Goal: Find specific page/section: Find specific page/section

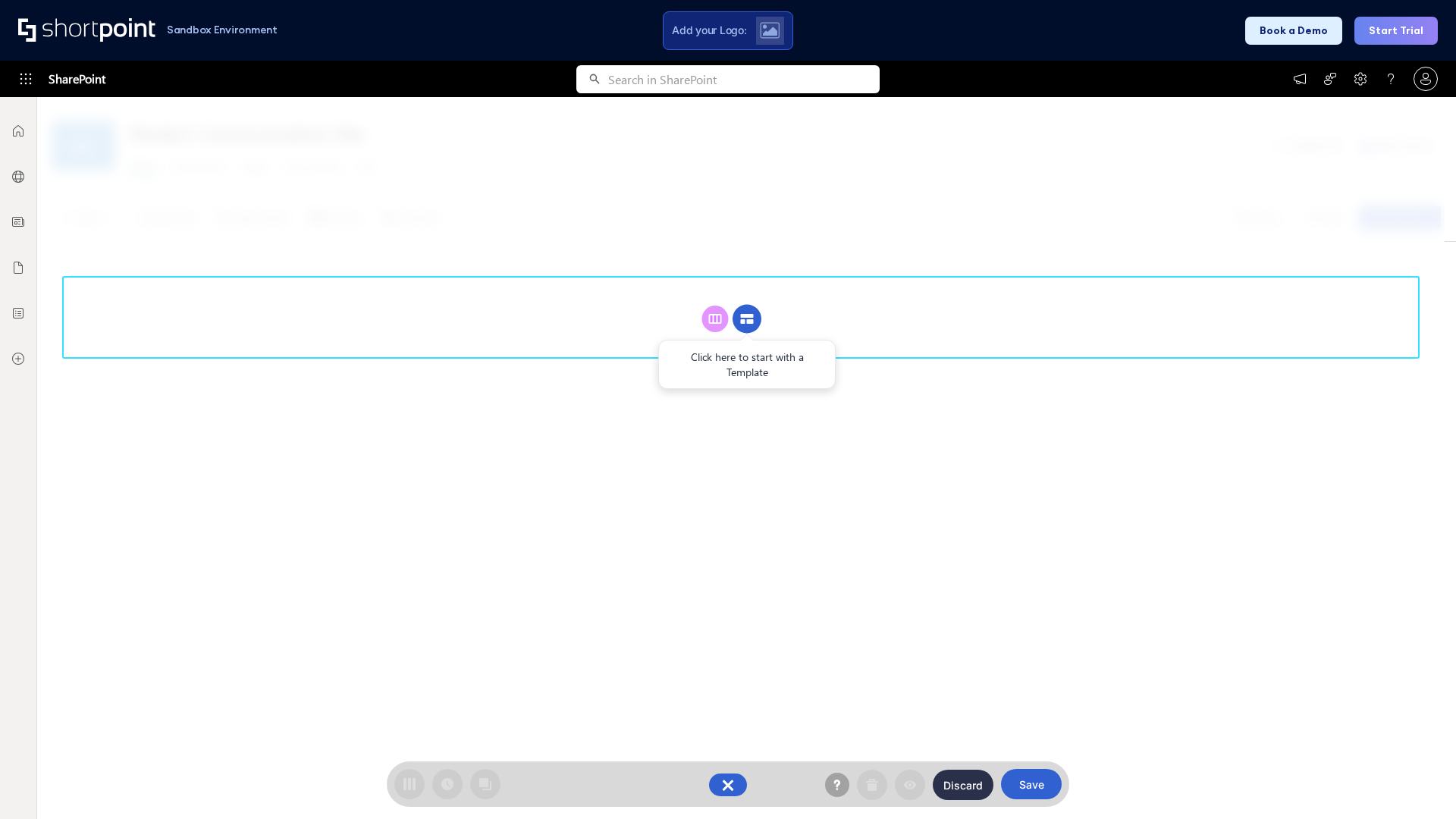
click at [747, 319] on circle at bounding box center [747, 320] width 29 height 29
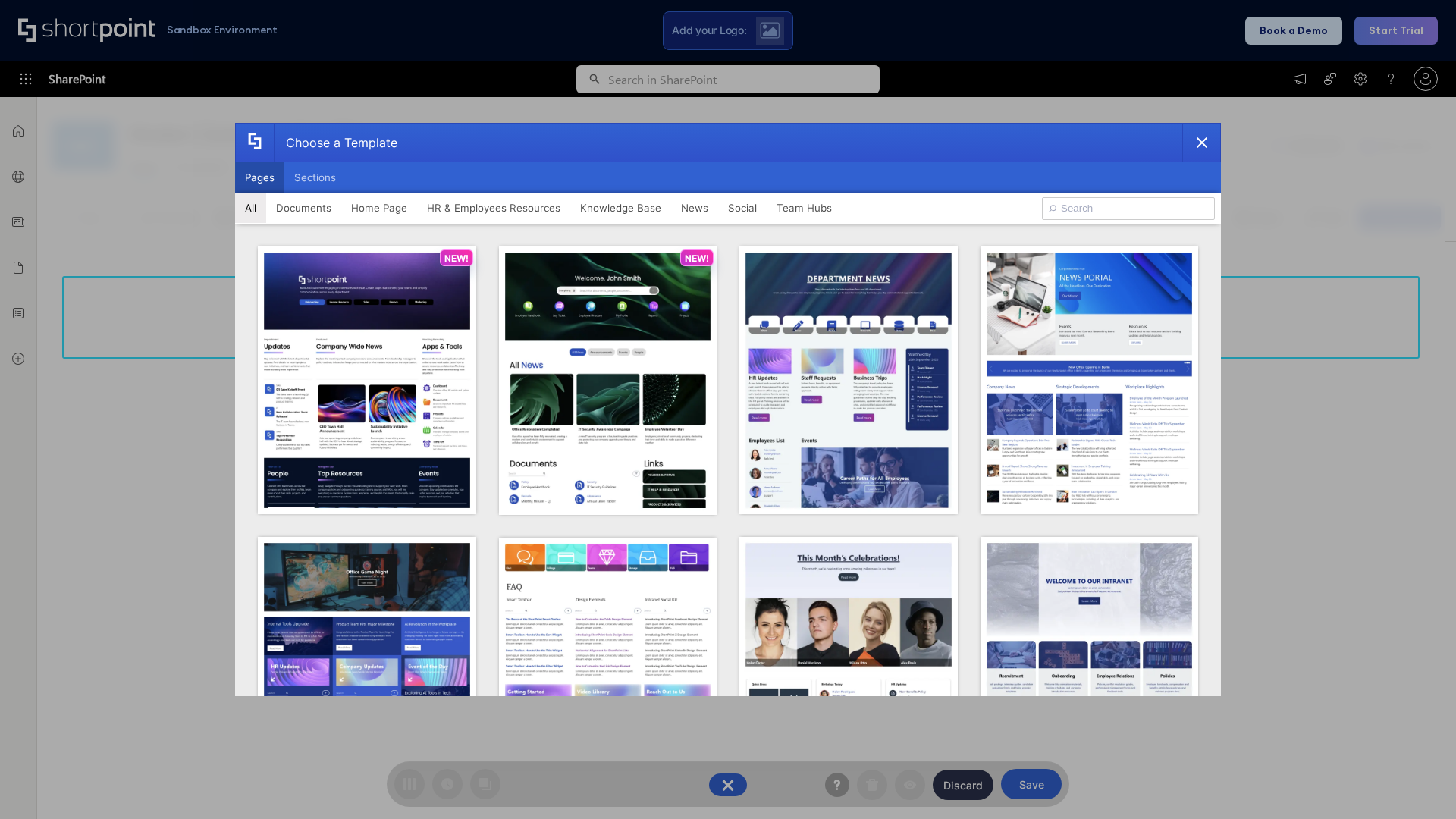
click at [259, 177] on button "Pages" at bounding box center [260, 177] width 49 height 31
type input "HR 9"
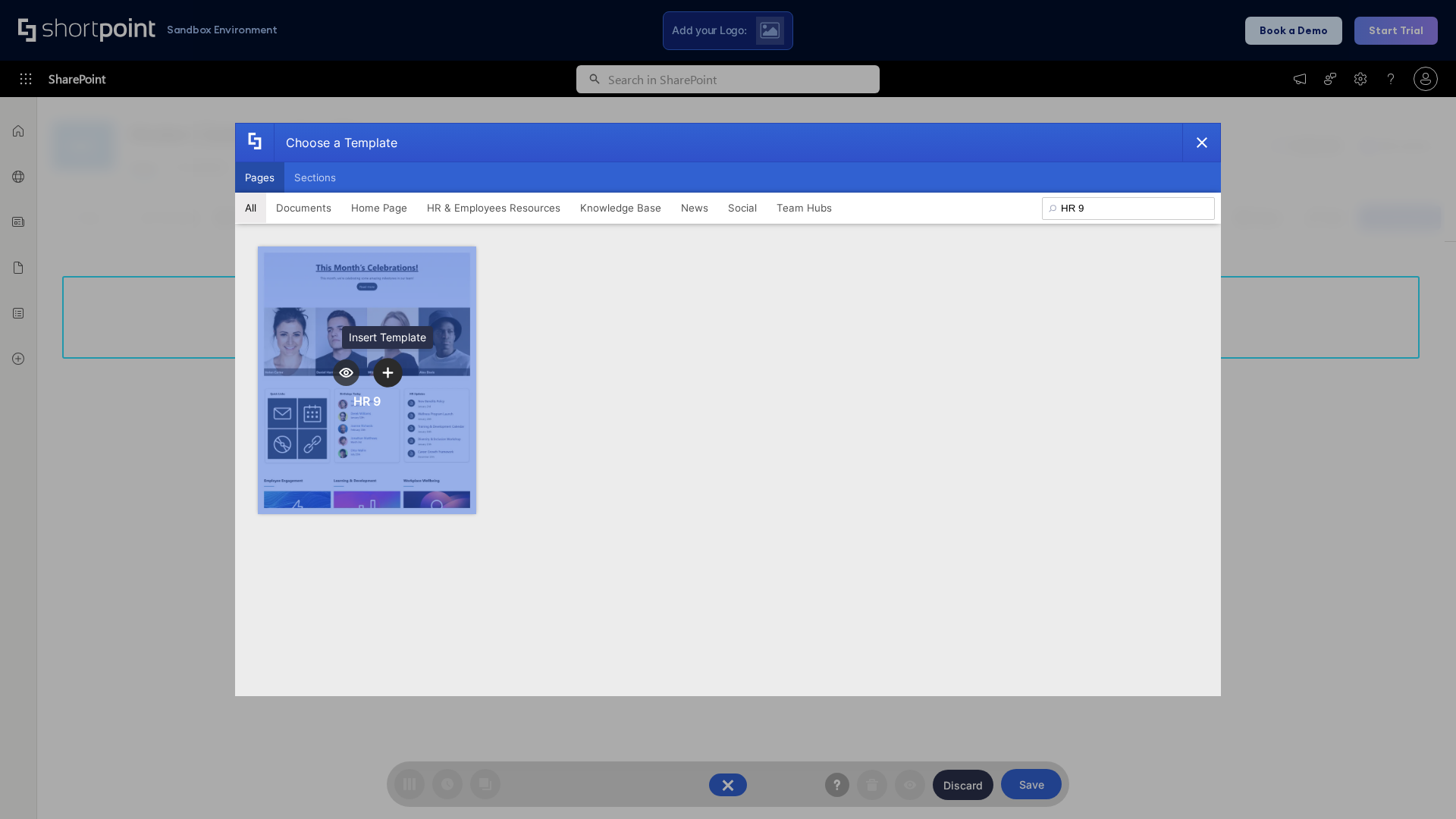
click at [388, 372] on icon "template selector" at bounding box center [387, 372] width 10 height 10
